Goal: Task Accomplishment & Management: Manage account settings

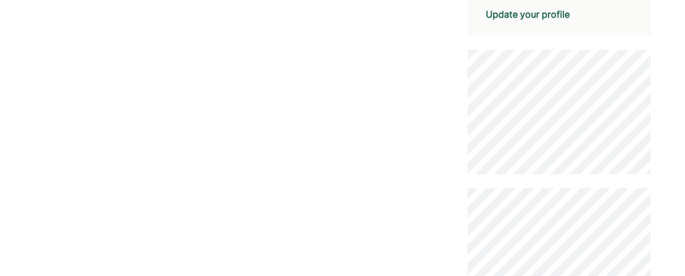
scroll to position [345, 0]
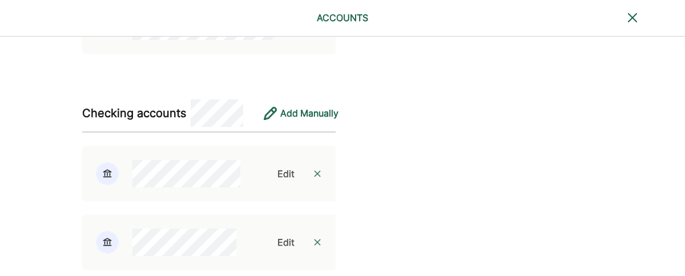
scroll to position [338, 0]
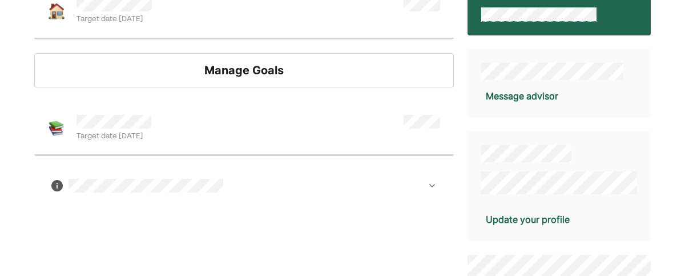
scroll to position [140, 0]
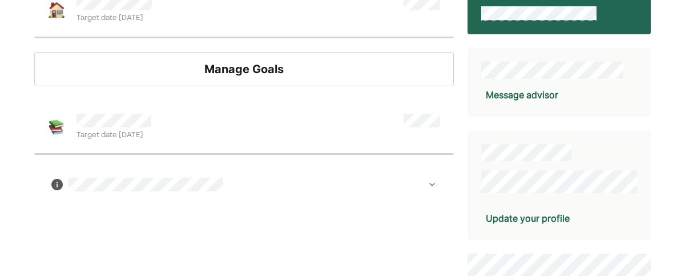
click at [232, 65] on div "Manage Goals" at bounding box center [243, 69] width 419 height 34
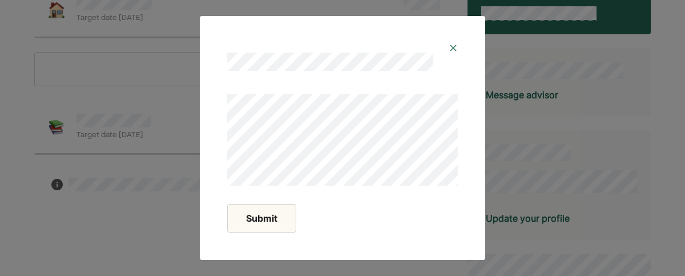
click at [457, 41] on div at bounding box center [342, 53] width 258 height 46
click at [453, 46] on img at bounding box center [453, 47] width 9 height 9
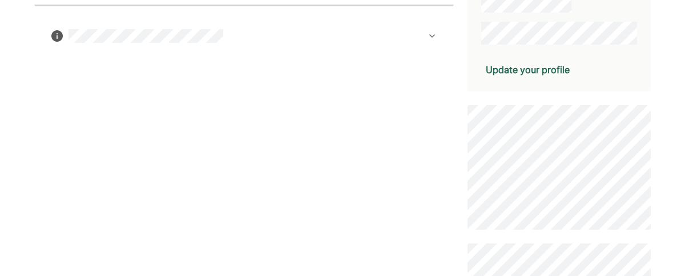
scroll to position [289, 0]
click at [511, 69] on div "Update your profile" at bounding box center [528, 69] width 84 height 14
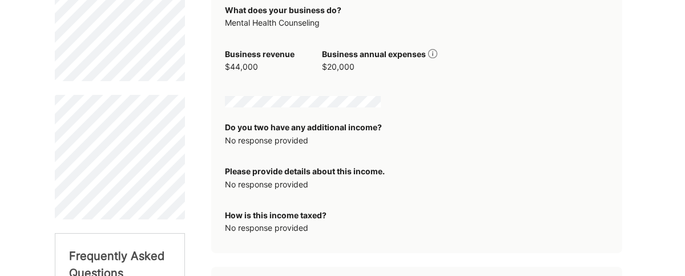
scroll to position [364, 0]
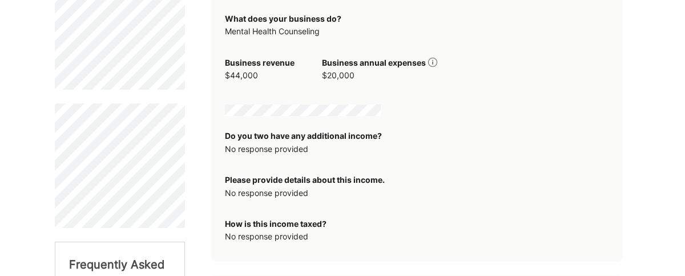
click at [435, 62] on img at bounding box center [432, 62] width 9 height 9
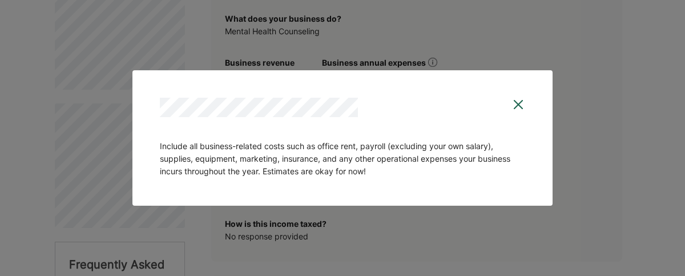
click at [515, 105] on img at bounding box center [518, 105] width 14 height 14
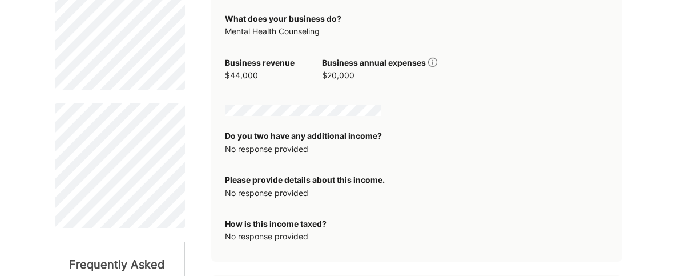
click at [430, 64] on img at bounding box center [432, 62] width 9 height 9
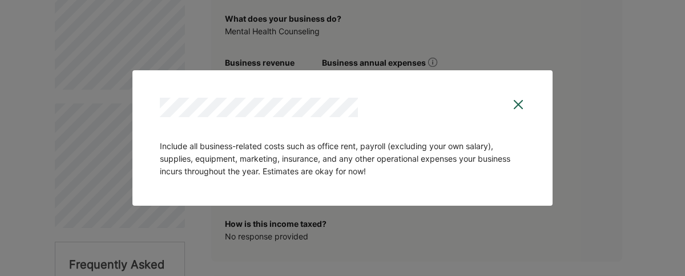
click at [522, 103] on img at bounding box center [518, 105] width 14 height 14
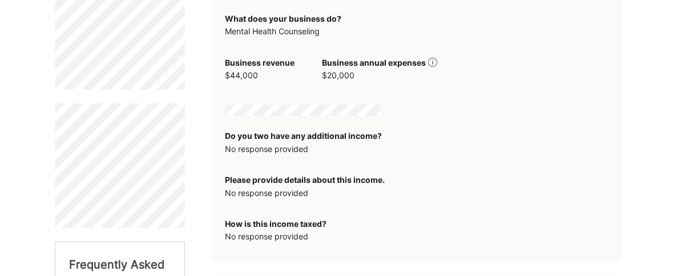
click at [291, 139] on div "Do you two have any additional income?" at bounding box center [303, 136] width 157 height 13
click at [261, 184] on div "Please provide details about this income." at bounding box center [305, 179] width 160 height 13
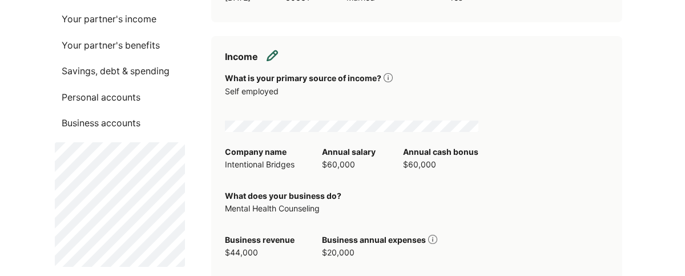
scroll to position [173, 0]
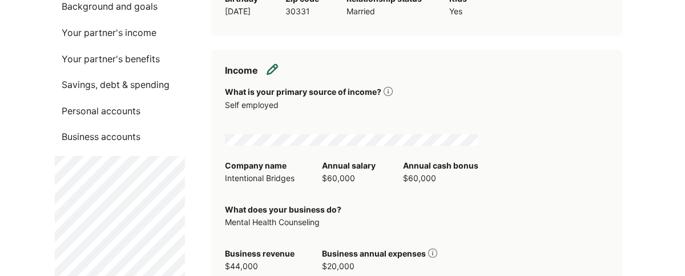
click at [274, 64] on img at bounding box center [271, 68] width 11 height 11
select select "**********"
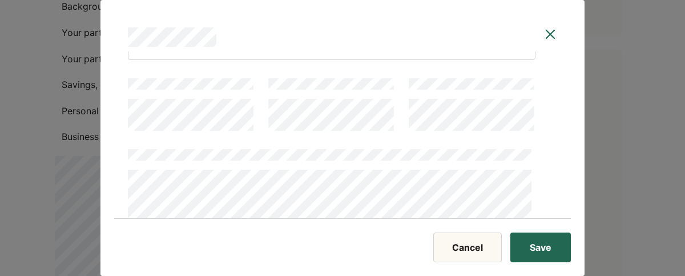
scroll to position [96, 0]
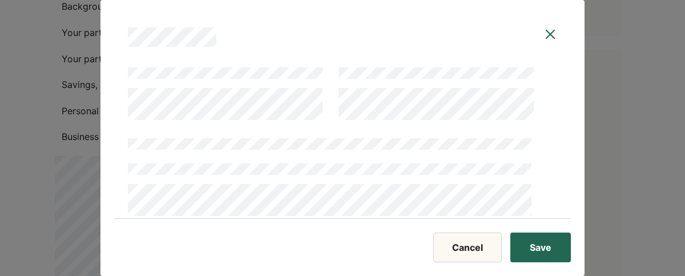
scroll to position [294, 0]
click at [356, 159] on div at bounding box center [331, 177] width 407 height 82
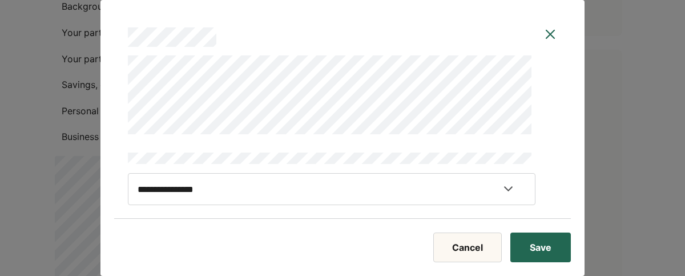
scroll to position [493, 0]
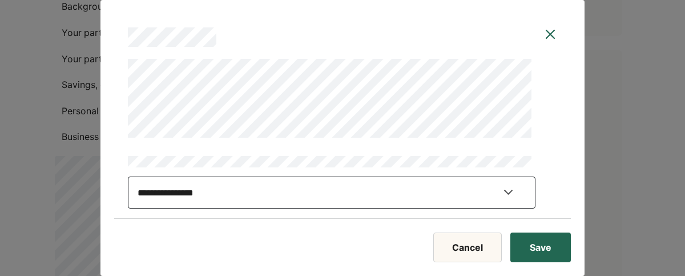
click at [345, 183] on select "**********" at bounding box center [331, 192] width 407 height 32
select select "******"
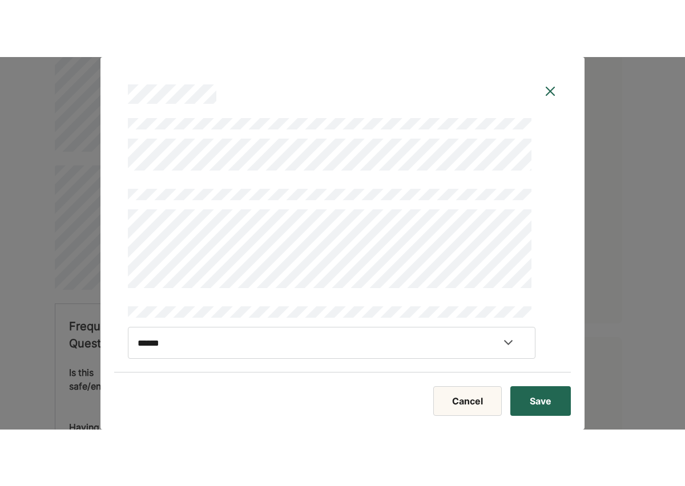
scroll to position [316, 0]
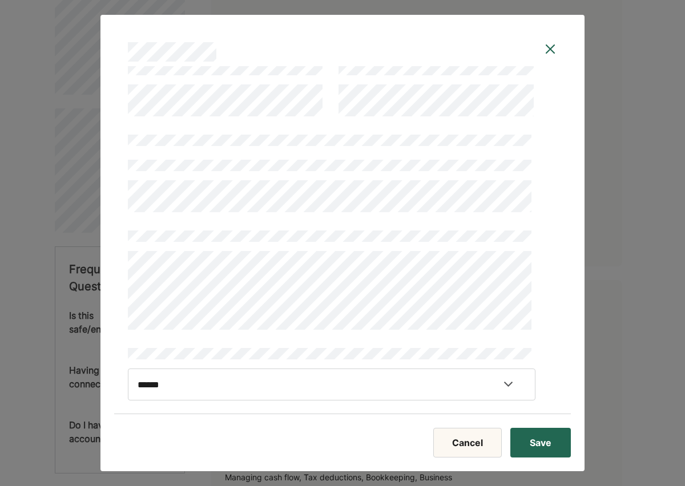
click at [561, 275] on button "Save" at bounding box center [540, 443] width 60 height 30
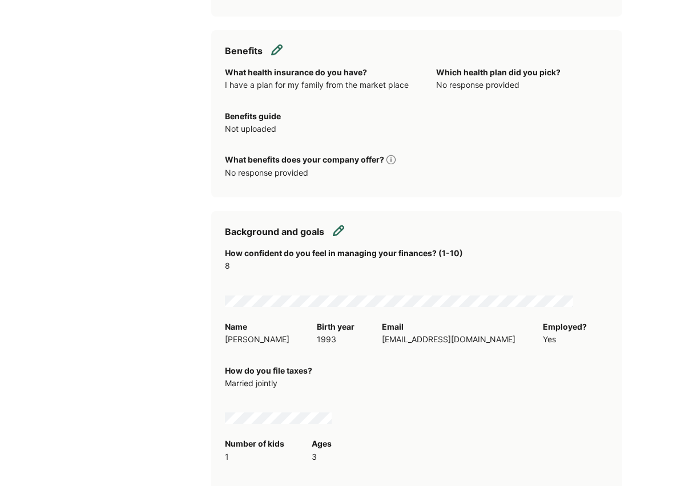
scroll to position [1068, 0]
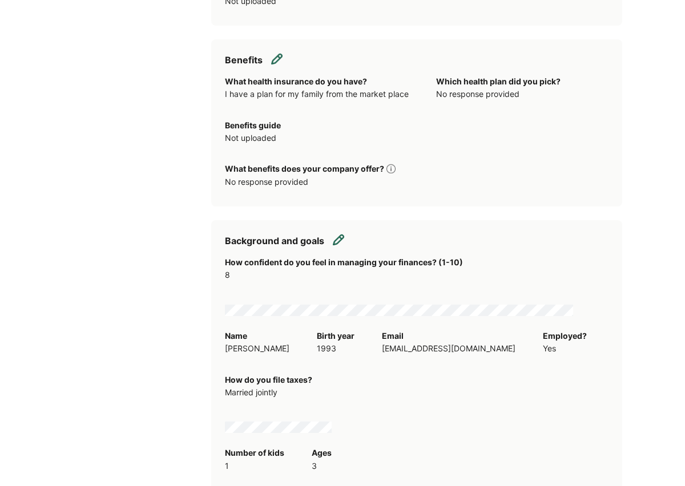
click at [281, 56] on img at bounding box center [276, 58] width 11 height 11
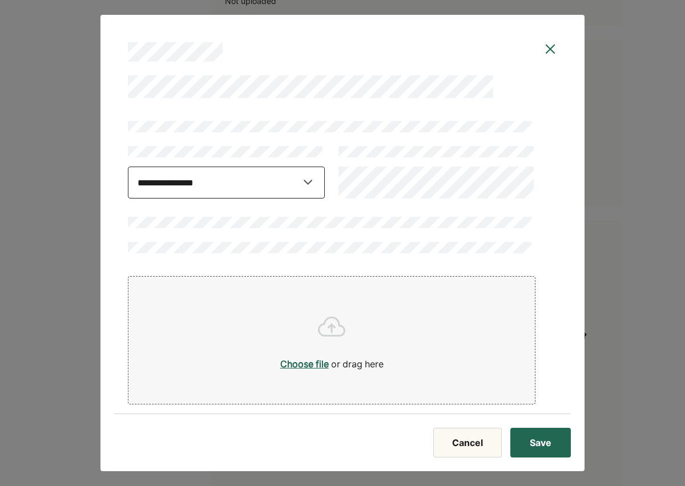
click at [232, 184] on select "**********" at bounding box center [226, 183] width 197 height 32
select select "*****"
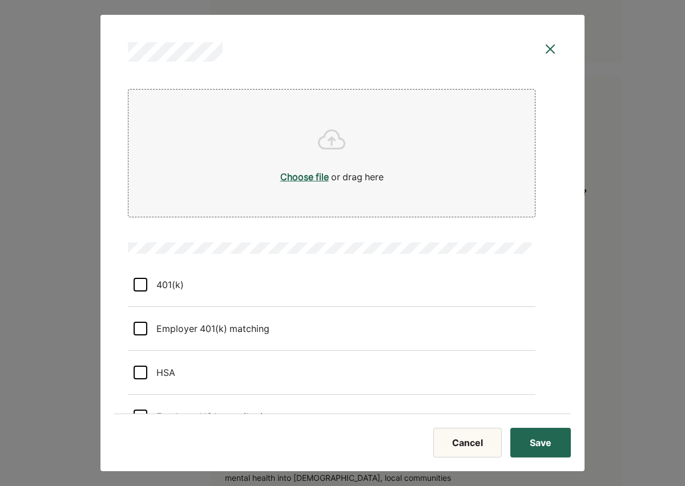
scroll to position [251, 0]
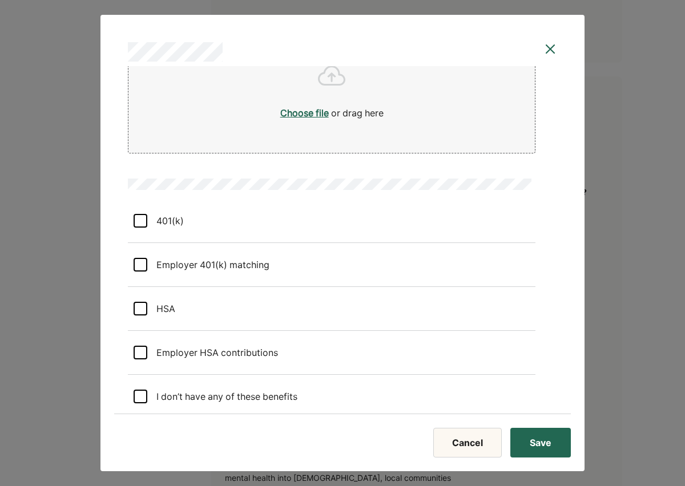
click at [138, 223] on div at bounding box center [141, 221] width 14 height 14
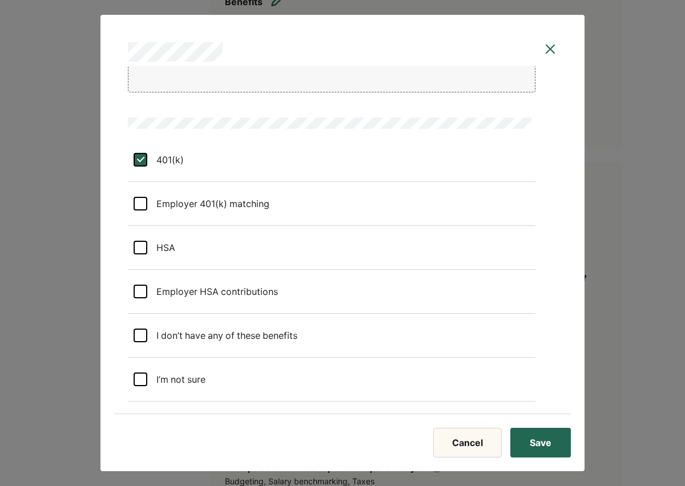
scroll to position [1147, 0]
click at [535, 275] on button "Save" at bounding box center [540, 443] width 60 height 30
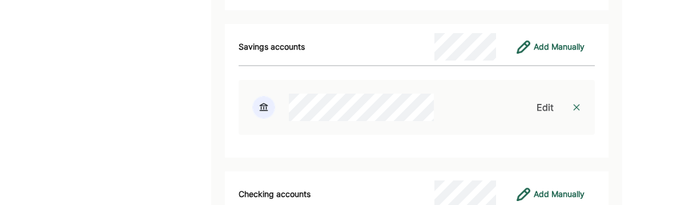
scroll to position [3088, 0]
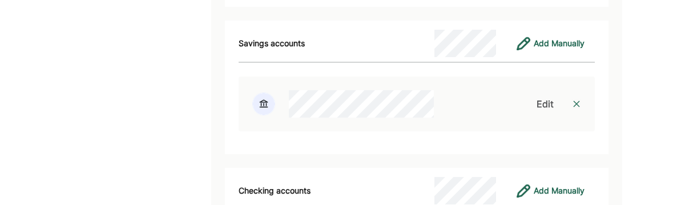
click at [577, 99] on img at bounding box center [576, 103] width 9 height 9
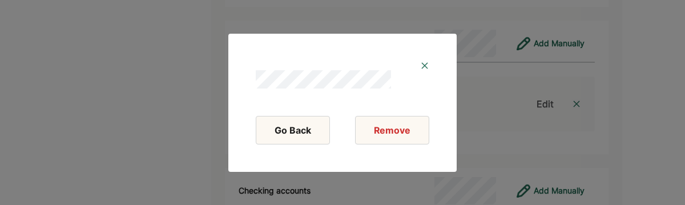
click at [429, 64] on div at bounding box center [342, 70] width 201 height 46
click at [425, 66] on img at bounding box center [424, 65] width 9 height 9
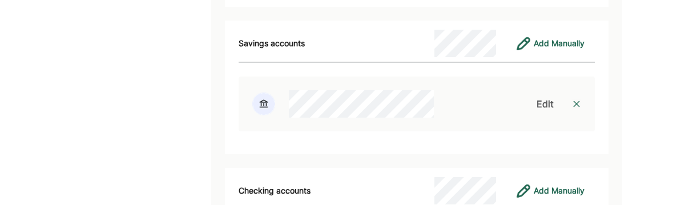
click at [532, 97] on div "Edit" at bounding box center [545, 104] width 26 height 14
click at [542, 97] on div "Edit" at bounding box center [544, 104] width 17 height 14
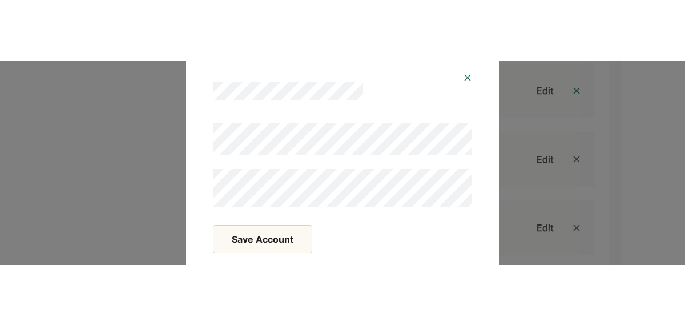
scroll to position [3313, 0]
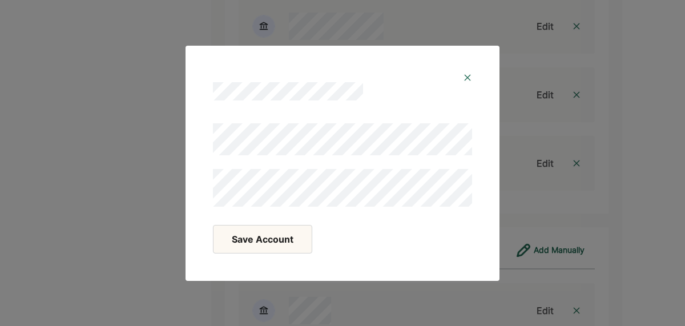
click at [296, 243] on button "Save Account" at bounding box center [262, 239] width 99 height 29
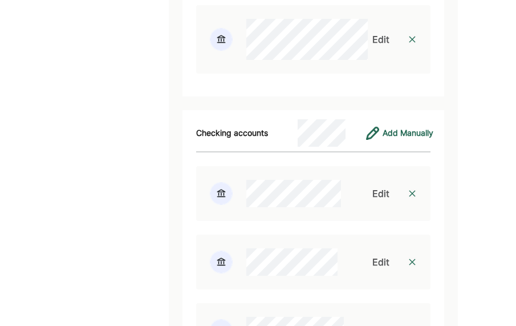
scroll to position [3278, 0]
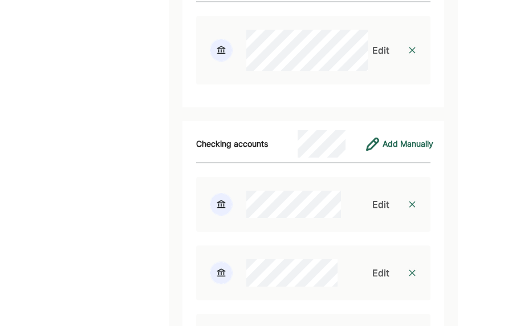
click at [373, 197] on div "Edit" at bounding box center [381, 204] width 17 height 14
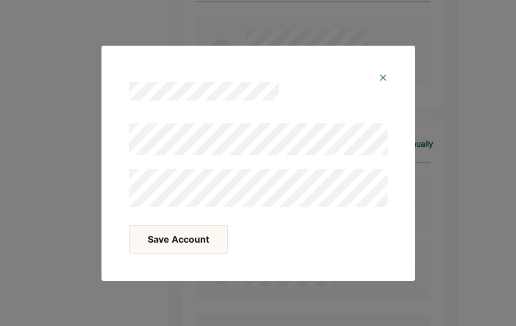
click at [183, 245] on button "Save Account" at bounding box center [178, 239] width 99 height 29
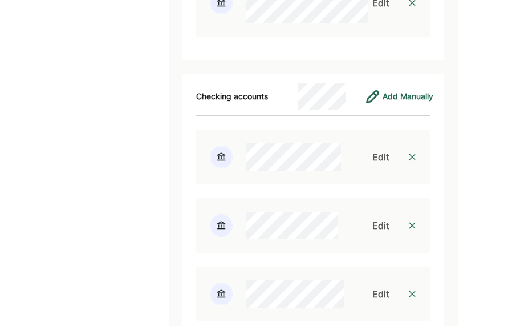
scroll to position [3326, 0]
click at [378, 218] on div "Edit" at bounding box center [381, 225] width 17 height 14
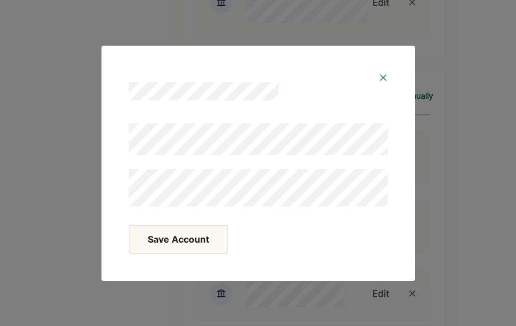
click at [161, 231] on button "Save Account" at bounding box center [178, 239] width 99 height 29
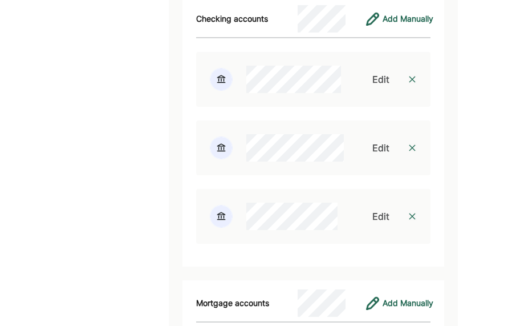
scroll to position [3404, 0]
click at [375, 141] on div "Edit" at bounding box center [381, 147] width 17 height 14
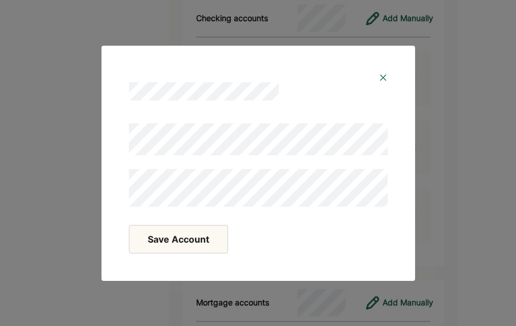
click at [170, 233] on button "Save Account" at bounding box center [178, 239] width 99 height 29
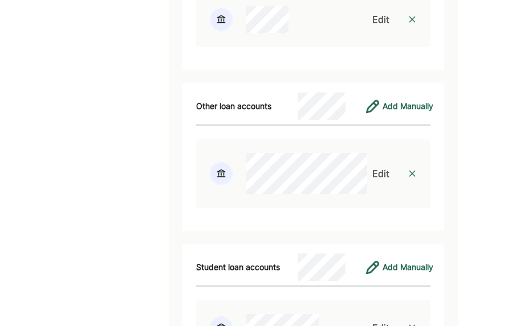
scroll to position [3748, 0]
click at [378, 166] on div "Edit" at bounding box center [381, 173] width 17 height 14
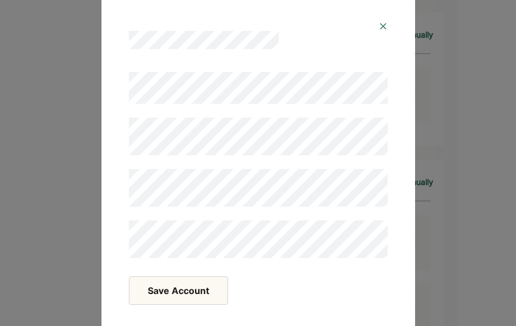
scroll to position [3983, 0]
click at [224, 275] on button "Save Account" at bounding box center [178, 290] width 99 height 29
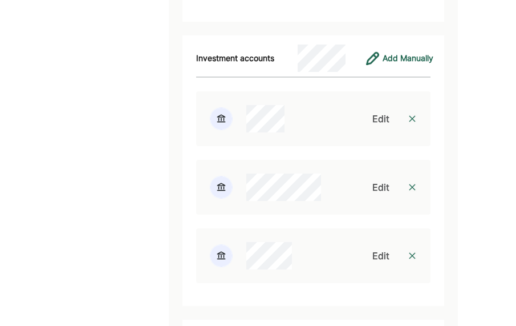
scroll to position [4104, 0]
click at [379, 111] on div "Edit" at bounding box center [381, 118] width 17 height 14
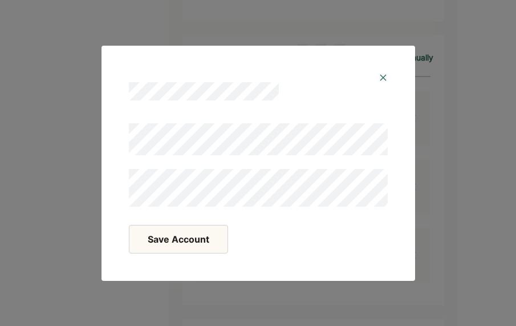
click at [160, 232] on button "Save Account" at bounding box center [178, 239] width 99 height 29
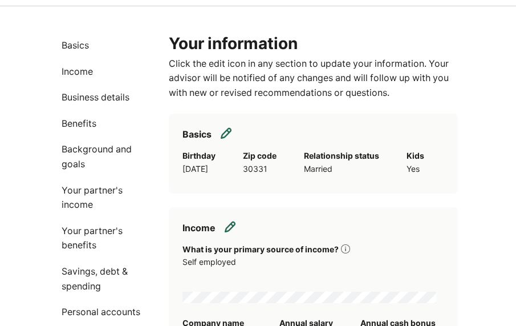
scroll to position [29, 0]
